Goal: Navigation & Orientation: Understand site structure

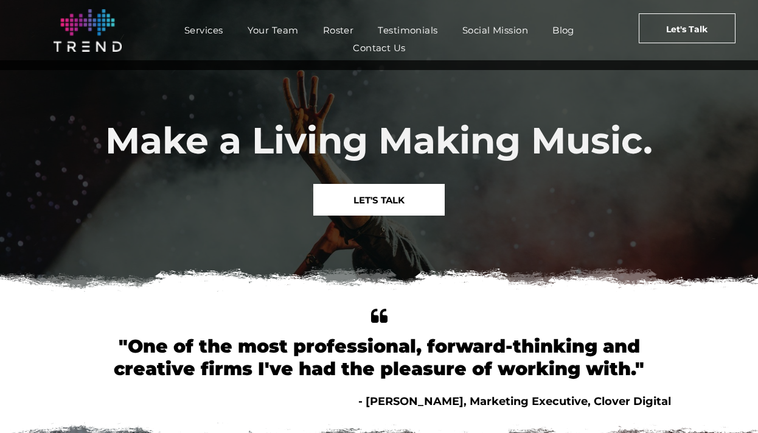
click at [375, 198] on span "LET'S TALK" at bounding box center [378, 199] width 51 height 31
click at [276, 36] on span "Your Team" at bounding box center [273, 30] width 51 height 18
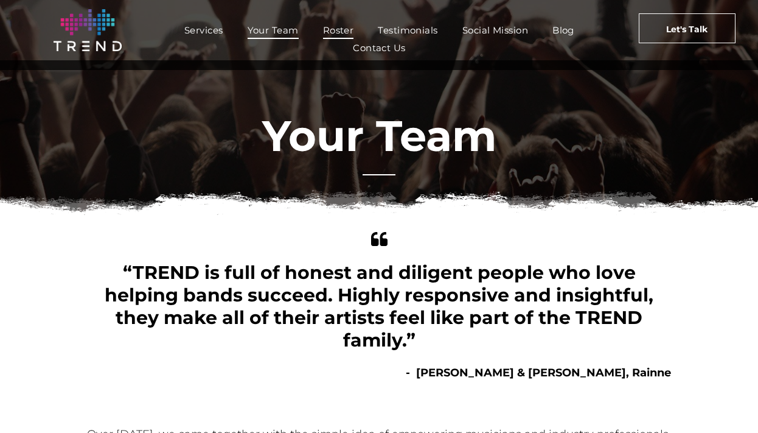
click at [346, 30] on span "Roster" at bounding box center [338, 30] width 31 height 18
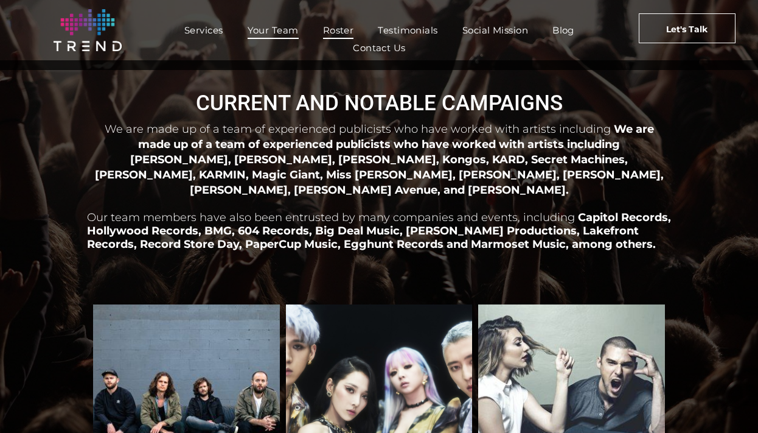
click at [271, 26] on span "Your Team" at bounding box center [273, 30] width 51 height 18
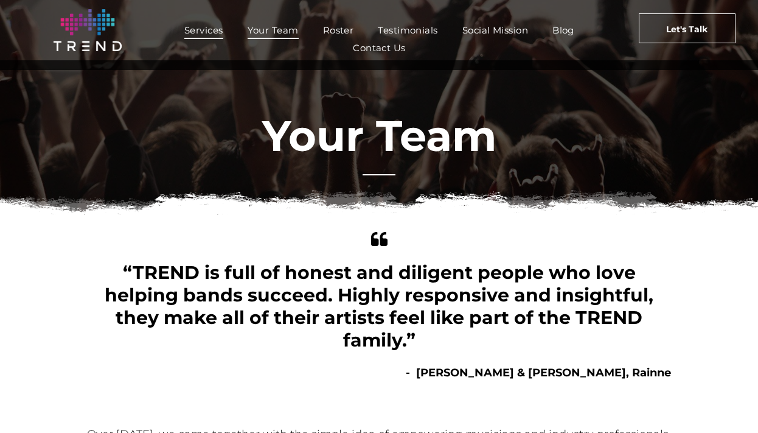
click at [200, 26] on span "Services" at bounding box center [203, 30] width 39 height 18
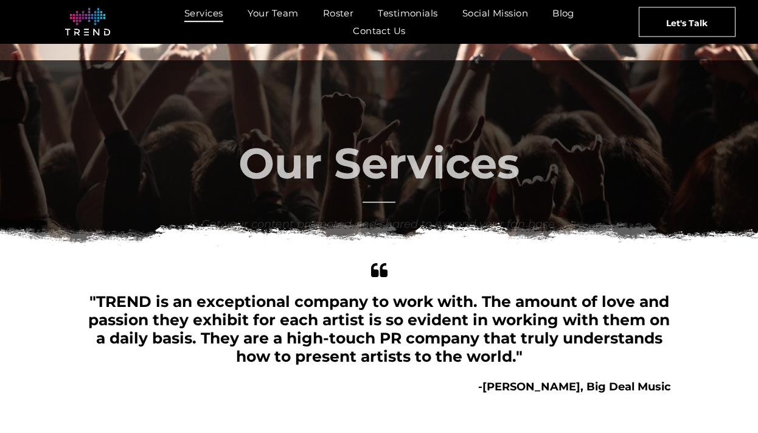
scroll to position [381, 0]
